Goal: Navigation & Orientation: Locate item on page

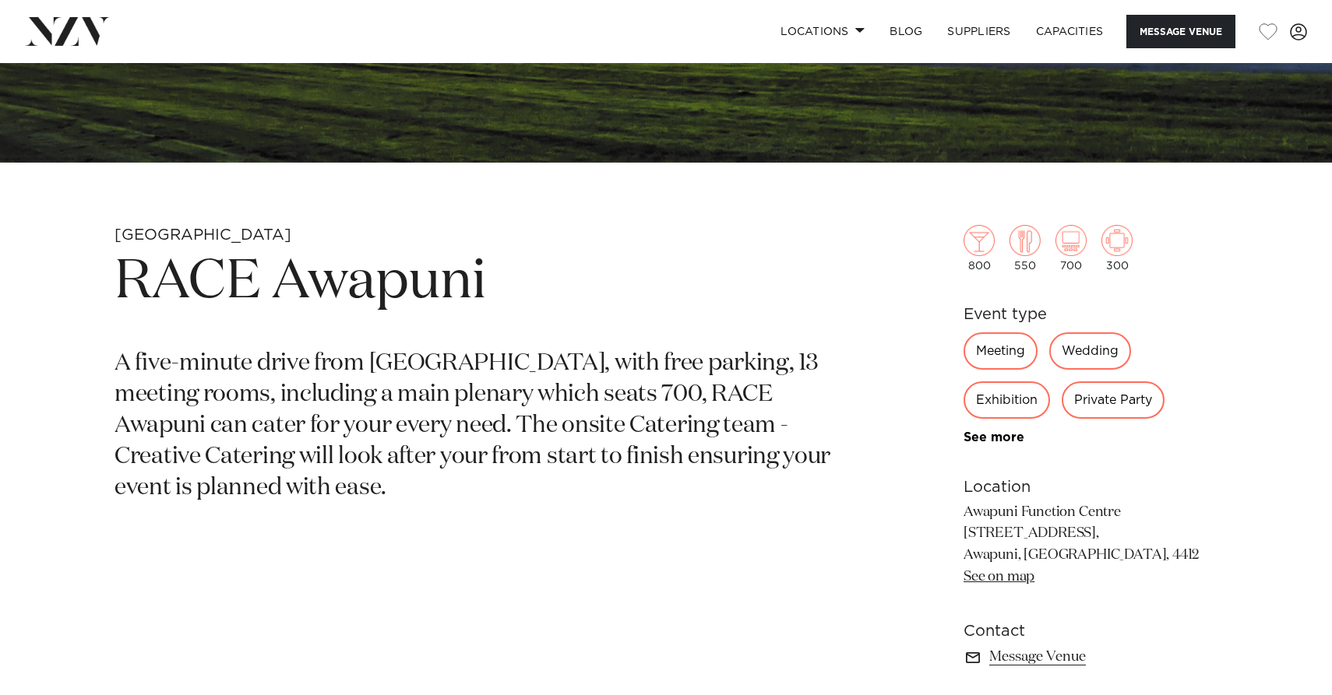
scroll to position [527, 0]
